Goal: Task Accomplishment & Management: Use online tool/utility

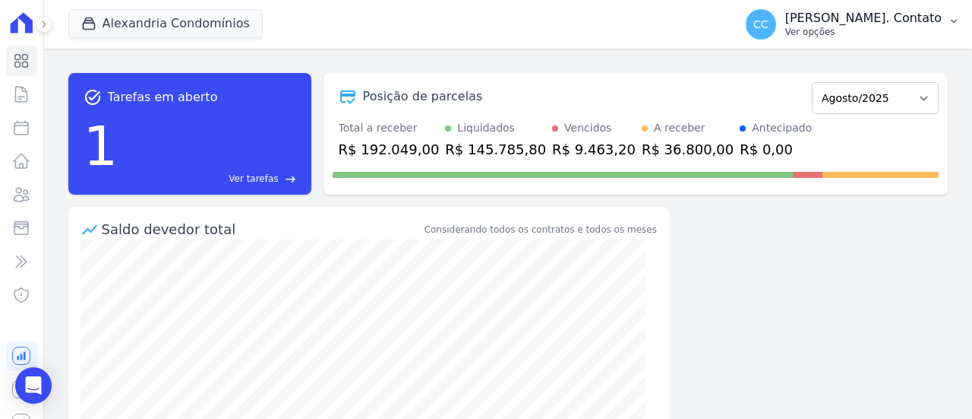
click at [922, 21] on p "[PERSON_NAME]. Contato" at bounding box center [864, 18] width 156 height 15
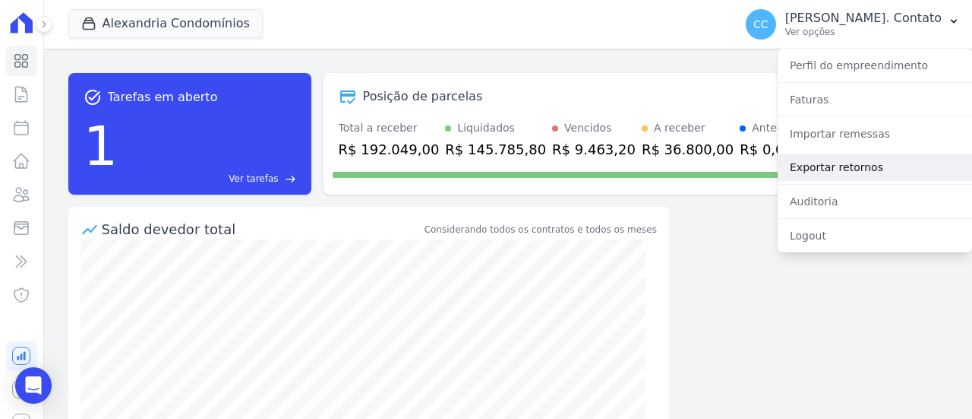
click at [860, 174] on link "Exportar retornos" at bounding box center [875, 166] width 194 height 27
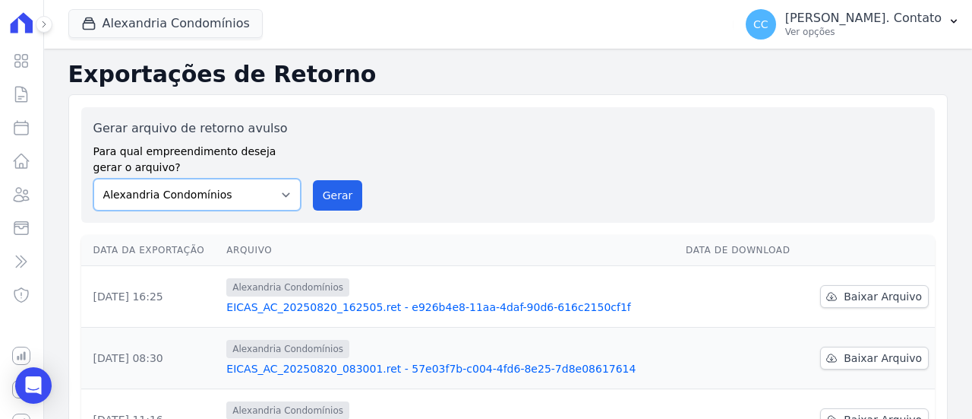
click at [223, 185] on select "Alexandria Condomínios LEIDENS INCORPORACOES" at bounding box center [196, 195] width 207 height 32
select select "5bdeb93c-2a41-4d1a-9363-39a0f0c73ecf"
click at [93, 179] on select "Alexandria Condomínios LEIDENS INCORPORACOES" at bounding box center [196, 195] width 207 height 32
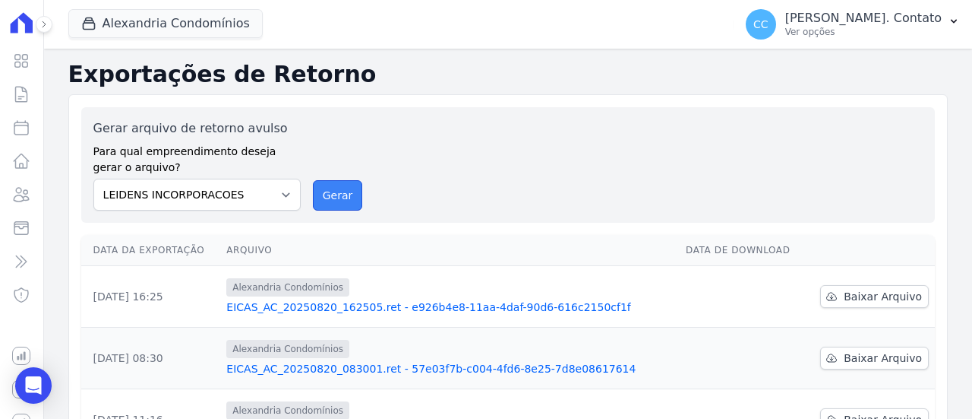
click at [334, 190] on button "Gerar" at bounding box center [338, 195] width 50 height 30
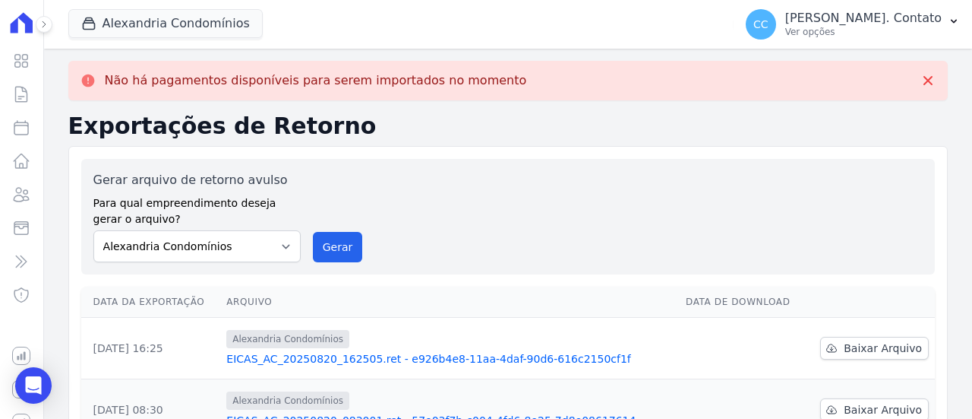
click at [563, 130] on h2 "Exportações de Retorno" at bounding box center [508, 125] width 880 height 27
